Goal: Task Accomplishment & Management: Manage account settings

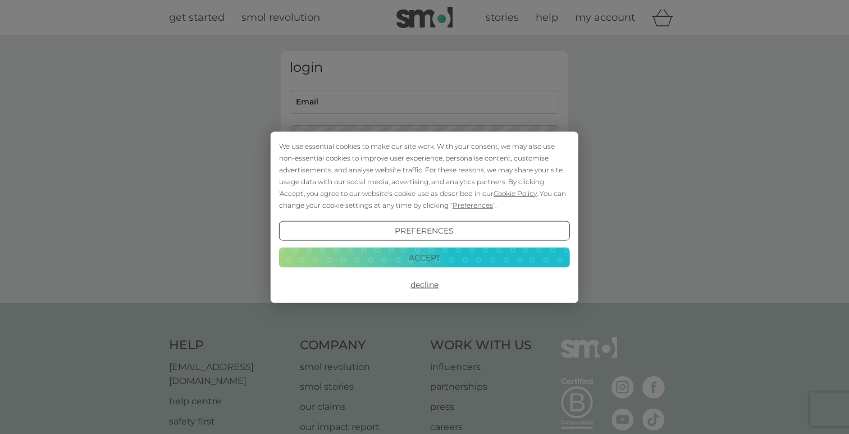
click at [446, 252] on button "Accept" at bounding box center [424, 258] width 291 height 20
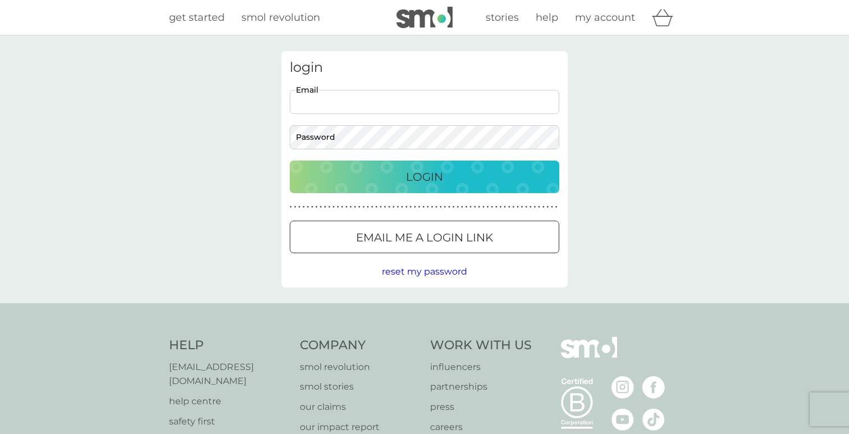
click at [385, 102] on input "Email" at bounding box center [425, 102] width 270 height 24
type input "[EMAIL_ADDRESS][DOMAIN_NAME]"
click at [398, 234] on p "Email me a login link" at bounding box center [424, 238] width 137 height 18
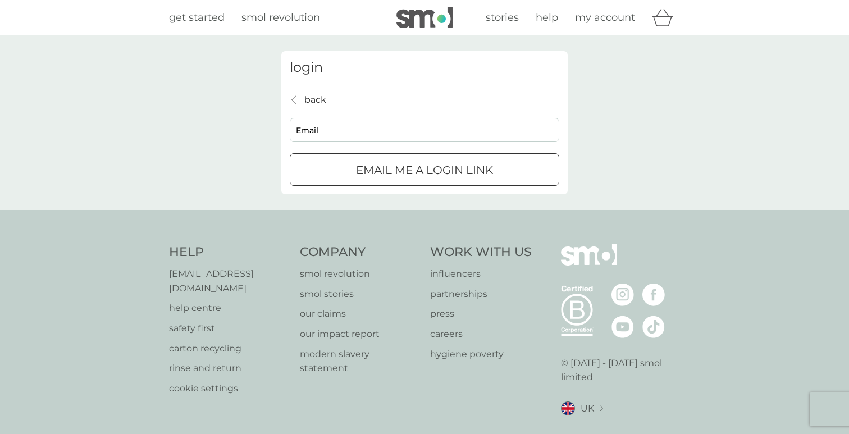
click at [393, 124] on input "Email" at bounding box center [425, 130] width 270 height 24
type input "[EMAIL_ADDRESS][DOMAIN_NAME]"
click at [402, 170] on p "Email me a login link" at bounding box center [424, 170] width 137 height 18
